Goal: Information Seeking & Learning: Learn about a topic

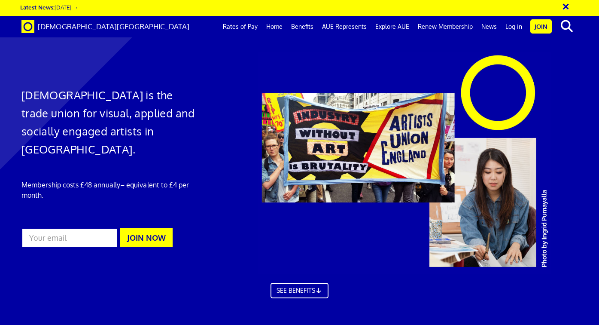
scroll to position [0, 4]
click at [243, 27] on link "Rates of Pay" at bounding box center [240, 26] width 43 height 21
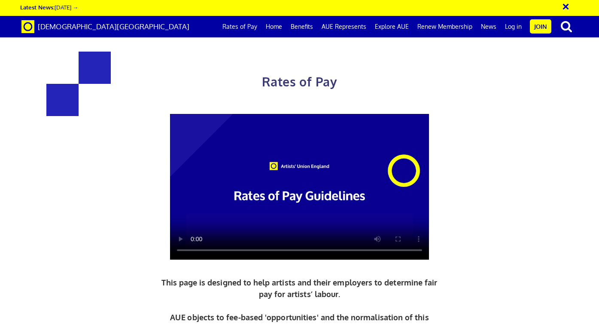
scroll to position [1484, 0]
drag, startPoint x: 261, startPoint y: 129, endPoint x: 331, endPoint y: 171, distance: 82.1
drag, startPoint x: 262, startPoint y: 130, endPoint x: 337, endPoint y: 155, distance: 79.1
